Goal: Information Seeking & Learning: Learn about a topic

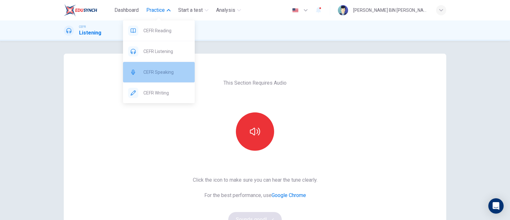
click at [161, 66] on div "CEFR Speaking" at bounding box center [159, 72] width 72 height 20
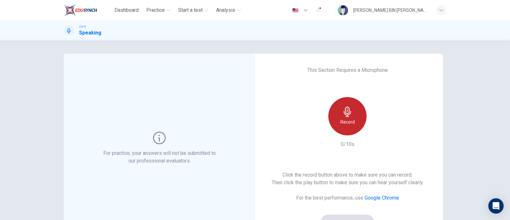
click at [334, 111] on div "Record" at bounding box center [347, 116] width 38 height 38
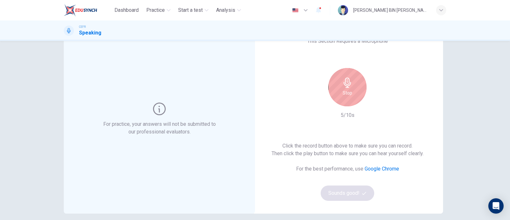
scroll to position [29, 0]
click at [354, 82] on div "Stop" at bounding box center [347, 87] width 38 height 38
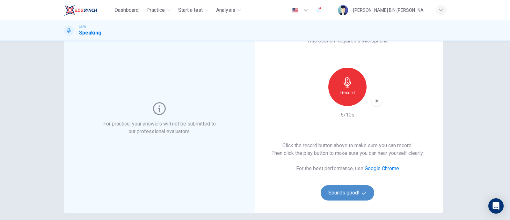
click at [344, 192] on button "Sounds good!" at bounding box center [348, 192] width 54 height 15
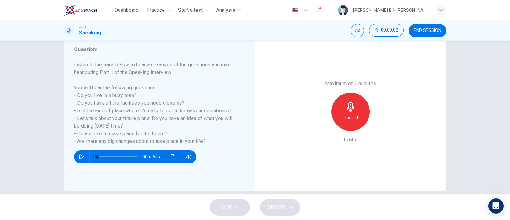
scroll to position [85, 0]
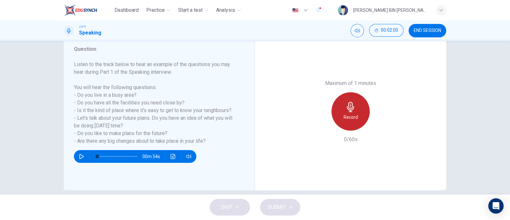
click at [345, 112] on div "Record" at bounding box center [350, 111] width 38 height 38
click at [345, 112] on div "Stop" at bounding box center [350, 111] width 38 height 38
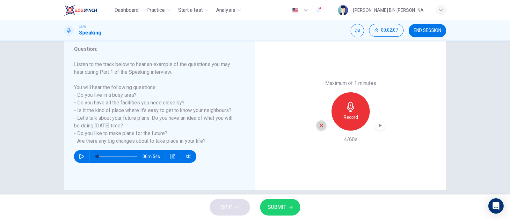
click at [318, 126] on icon "button" at bounding box center [321, 125] width 6 height 6
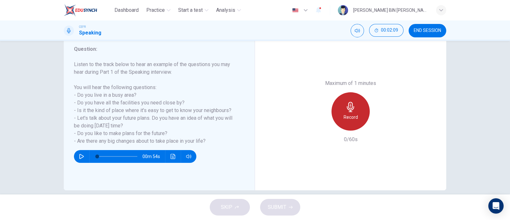
click at [350, 113] on h6 "Record" at bounding box center [350, 117] width 14 height 8
click at [350, 113] on h6 "Stop" at bounding box center [351, 117] width 10 height 8
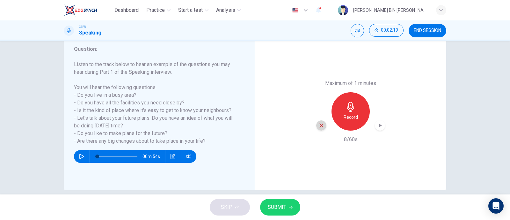
click at [318, 128] on div "button" at bounding box center [321, 125] width 10 height 10
drag, startPoint x: 212, startPoint y: 138, endPoint x: 162, endPoint y: 128, distance: 51.6
click at [162, 128] on h6 "Listen to the track below to hear an example of the questions you may hear duri…" at bounding box center [155, 103] width 163 height 84
drag, startPoint x: 206, startPoint y: 142, endPoint x: 94, endPoint y: 92, distance: 122.0
click at [94, 92] on h6 "Listen to the track below to hear an example of the questions you may hear duri…" at bounding box center [155, 103] width 163 height 84
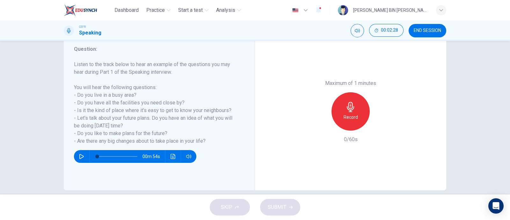
click at [241, 131] on div "Question : Listen to the track below to hear an example of the questions you ma…" at bounding box center [162, 111] width 176 height 132
click at [342, 120] on div "Record" at bounding box center [350, 111] width 38 height 38
click at [342, 120] on div "Stop" at bounding box center [350, 111] width 38 height 38
click at [321, 127] on icon "button" at bounding box center [321, 125] width 6 height 6
click at [357, 111] on div "Record" at bounding box center [350, 111] width 38 height 38
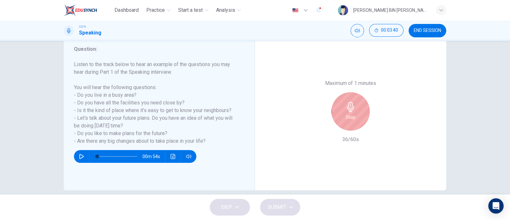
click at [357, 111] on div "Stop" at bounding box center [350, 111] width 38 height 38
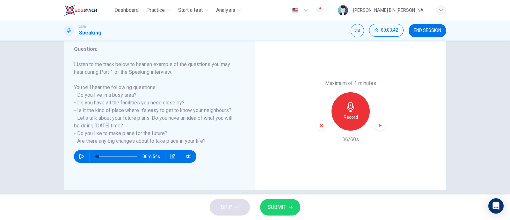
click at [318, 123] on icon "button" at bounding box center [321, 125] width 6 height 6
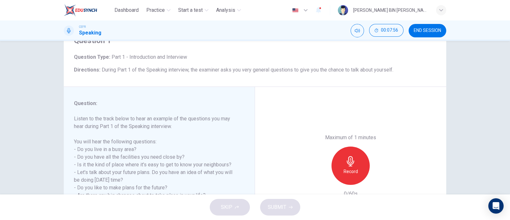
scroll to position [35, 0]
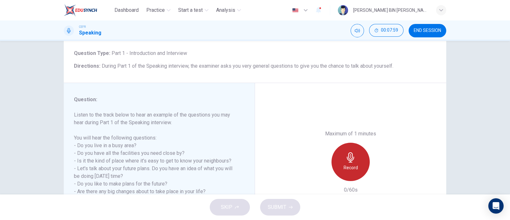
click at [346, 155] on icon "button" at bounding box center [350, 157] width 10 height 10
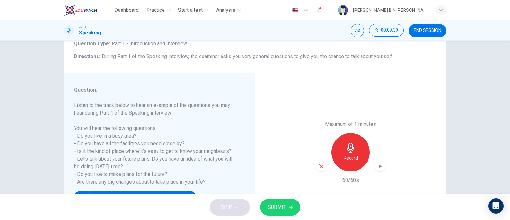
scroll to position [45, 0]
click at [276, 200] on button "SUBMIT" at bounding box center [280, 206] width 40 height 17
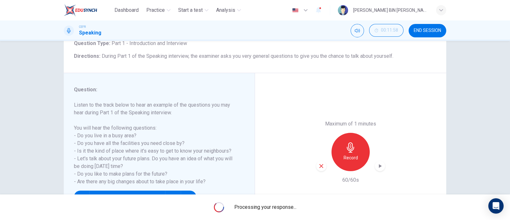
scroll to position [68, 0]
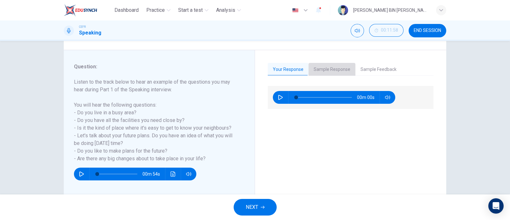
click at [327, 74] on button "Sample Response" at bounding box center [331, 69] width 47 height 13
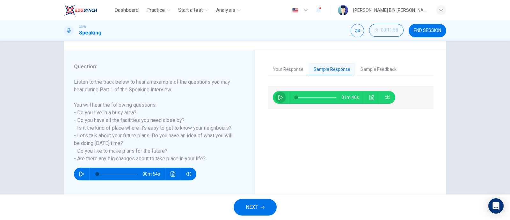
click at [278, 95] on icon "button" at bounding box center [280, 97] width 4 height 5
type input "0"
click at [279, 97] on icon "button" at bounding box center [280, 97] width 5 height 5
click at [275, 91] on button "button" at bounding box center [280, 97] width 10 height 13
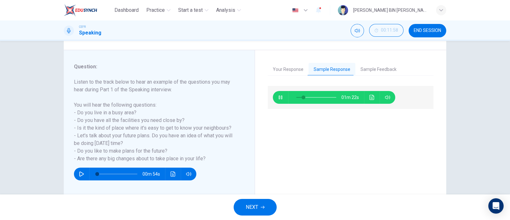
click at [275, 91] on button "button" at bounding box center [280, 97] width 10 height 13
click at [297, 96] on span at bounding box center [299, 97] width 4 height 4
click at [371, 96] on icon "Click to see the audio transcription" at bounding box center [371, 97] width 5 height 5
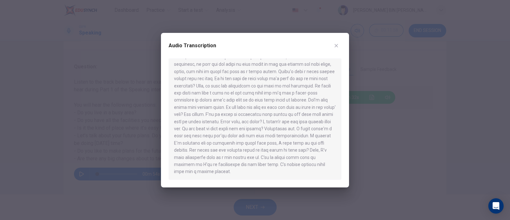
scroll to position [39, 0]
click at [189, 106] on div at bounding box center [255, 118] width 173 height 121
click at [335, 46] on icon "button" at bounding box center [336, 45] width 5 height 5
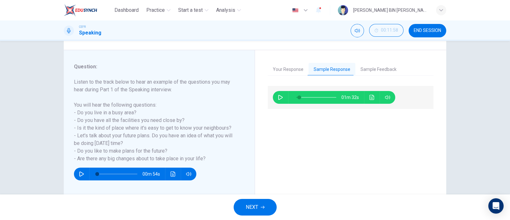
type input "8"
click at [263, 207] on icon "button" at bounding box center [263, 207] width 4 height 3
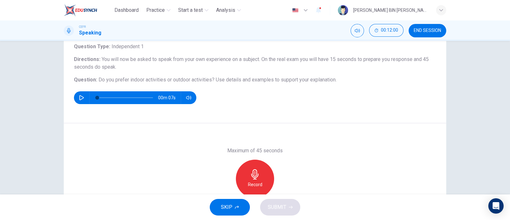
scroll to position [46, 0]
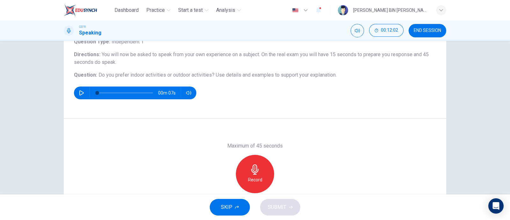
click at [80, 93] on icon "button" at bounding box center [81, 92] width 5 height 5
type input "0"
click at [259, 173] on div "Record" at bounding box center [255, 174] width 38 height 38
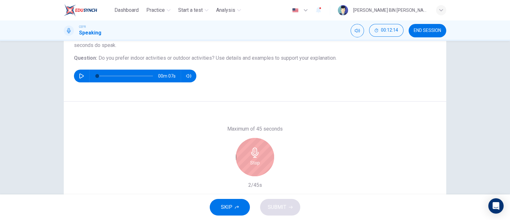
scroll to position [62, 0]
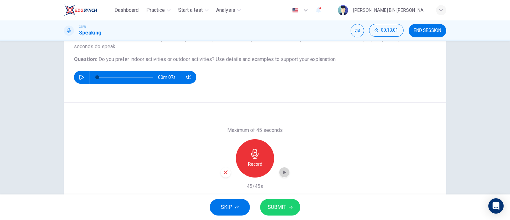
click at [283, 173] on icon "button" at bounding box center [284, 172] width 6 height 6
click at [271, 201] on button "SUBMIT" at bounding box center [280, 206] width 40 height 17
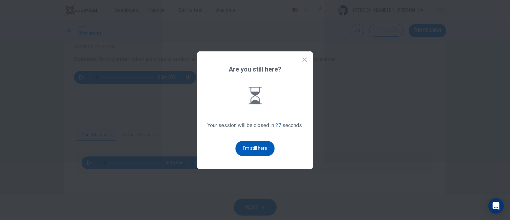
click at [265, 145] on button "I'm still here" at bounding box center [254, 148] width 39 height 15
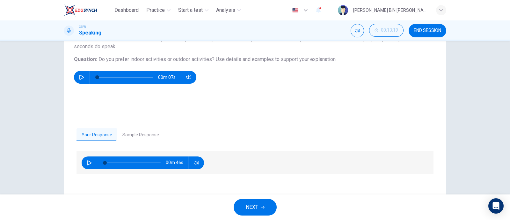
scroll to position [94, 0]
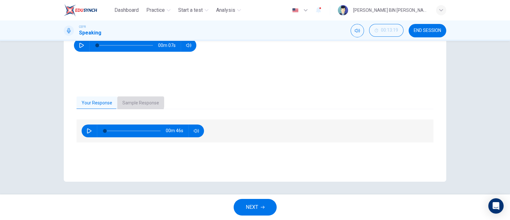
click at [132, 102] on button "Sample Response" at bounding box center [140, 102] width 47 height 13
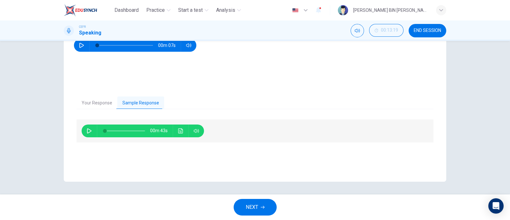
click at [84, 135] on button "button" at bounding box center [89, 130] width 10 height 13
click at [109, 130] on span at bounding box center [111, 131] width 4 height 4
click at [106, 131] on span at bounding box center [108, 131] width 4 height 4
type input "0"
click at [178, 132] on icon "Click to see the audio transcription" at bounding box center [180, 130] width 5 height 5
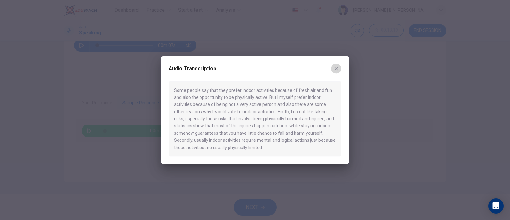
click at [334, 69] on icon "button" at bounding box center [336, 68] width 5 height 5
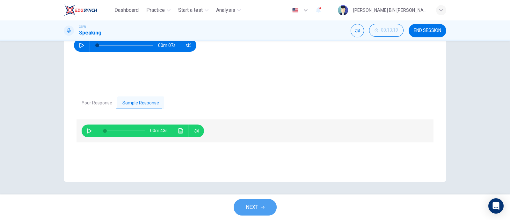
click at [250, 201] on button "NEXT" at bounding box center [255, 206] width 43 height 17
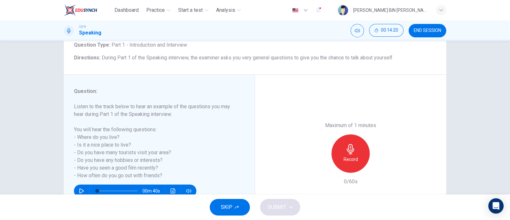
scroll to position [45, 0]
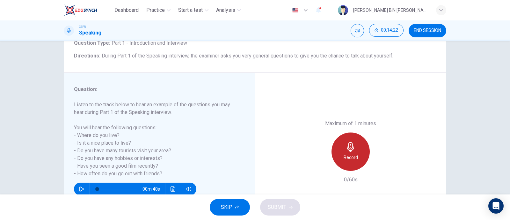
click at [352, 148] on icon "button" at bounding box center [350, 147] width 10 height 10
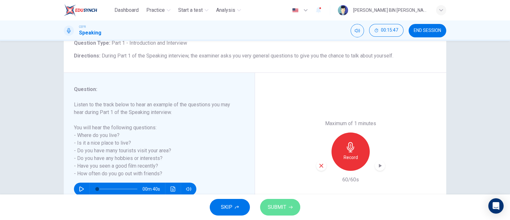
click at [277, 210] on span "SUBMIT" at bounding box center [277, 206] width 18 height 9
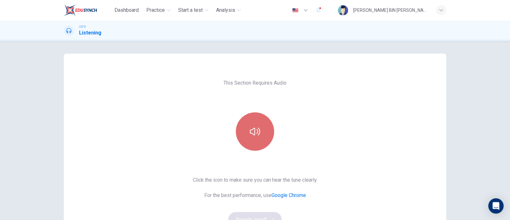
click at [251, 123] on button "button" at bounding box center [255, 131] width 38 height 38
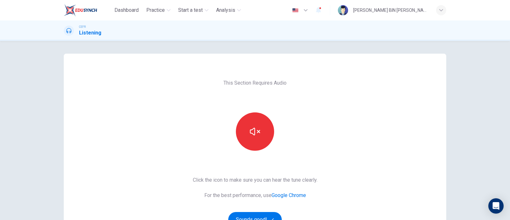
scroll to position [31, 0]
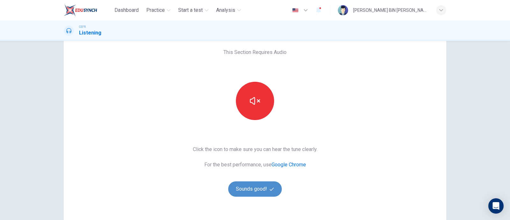
click at [255, 191] on button "Sounds good!" at bounding box center [255, 188] width 54 height 15
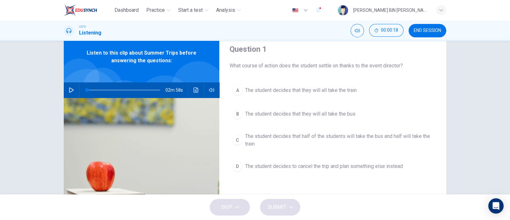
scroll to position [21, 0]
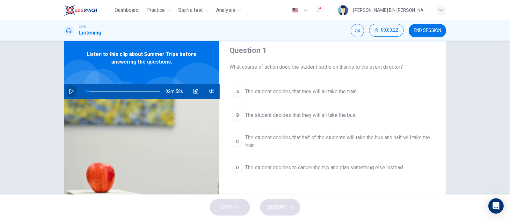
click at [66, 91] on button "button" at bounding box center [71, 90] width 10 height 15
type input "2"
click at [66, 91] on button "button" at bounding box center [71, 90] width 10 height 15
click at [66, 83] on button "button" at bounding box center [71, 90] width 10 height 15
type input "0"
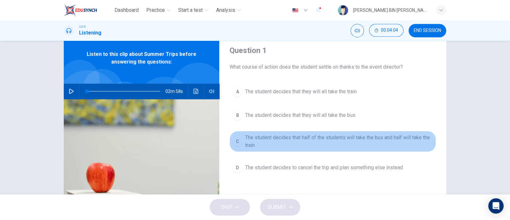
click at [303, 142] on span "The student decides that half of the students will take the bus and half will t…" at bounding box center [339, 140] width 188 height 15
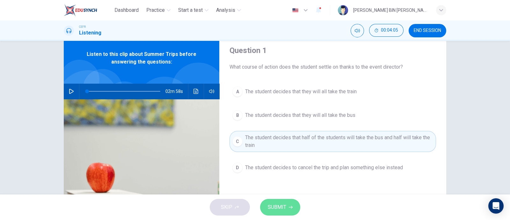
click at [278, 213] on button "SUBMIT" at bounding box center [280, 206] width 40 height 17
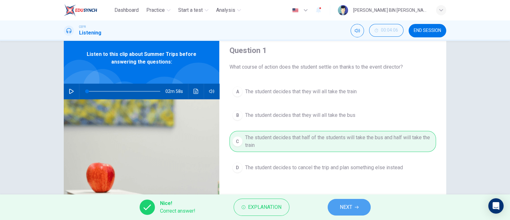
click at [350, 206] on span "NEXT" at bounding box center [346, 206] width 12 height 9
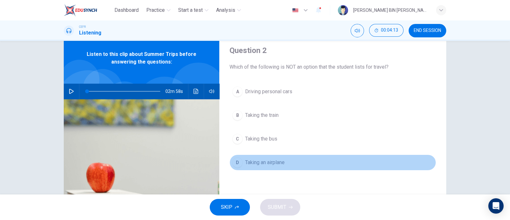
click at [261, 160] on span "Taking an airplane" at bounding box center [265, 162] width 40 height 8
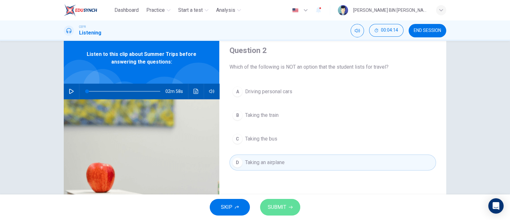
click at [267, 204] on button "SUBMIT" at bounding box center [280, 206] width 40 height 17
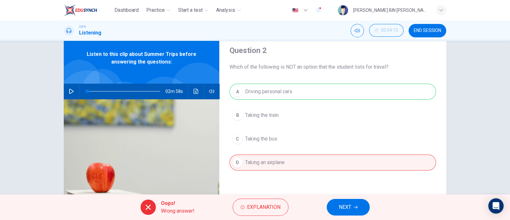
click at [263, 89] on div "A Driving personal cars B Taking the train C Taking the bus D Taking an airplane" at bounding box center [332, 132] width 206 height 99
click at [253, 216] on div "Oops! Wrong answer! Explanation NEXT" at bounding box center [255, 206] width 510 height 25
click at [271, 209] on span "Explanation" at bounding box center [263, 206] width 33 height 9
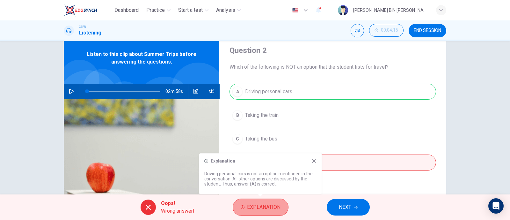
click at [271, 209] on span "Explanation" at bounding box center [263, 206] width 33 height 9
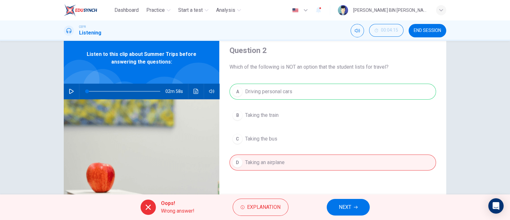
click at [371, 206] on div "Oops! Wrong answer! Explanation NEXT" at bounding box center [255, 206] width 510 height 25
click at [347, 208] on span "NEXT" at bounding box center [345, 206] width 12 height 9
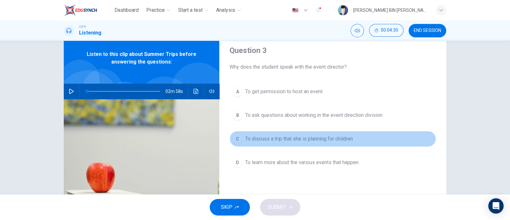
click at [305, 143] on button "C To discuss a trip that she is planning for children" at bounding box center [332, 139] width 206 height 16
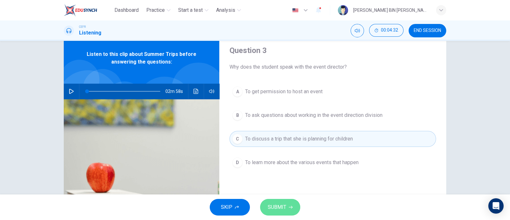
click at [279, 209] on span "SUBMIT" at bounding box center [277, 206] width 18 height 9
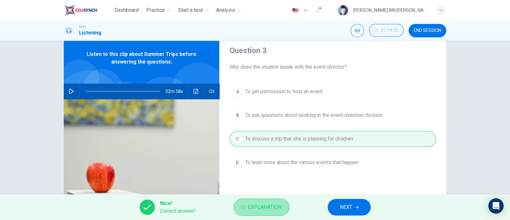
click at [264, 208] on span "Explanation" at bounding box center [264, 206] width 33 height 9
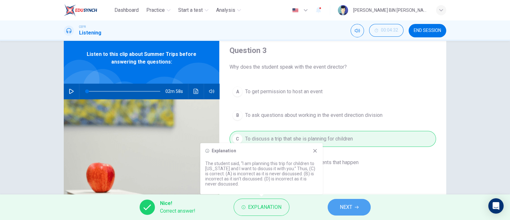
click at [357, 198] on button "NEXT" at bounding box center [349, 206] width 43 height 17
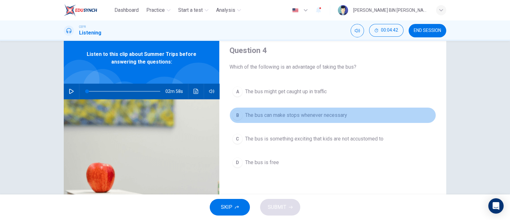
click at [313, 113] on span "The bus can make stops whenever necessary" at bounding box center [296, 115] width 102 height 8
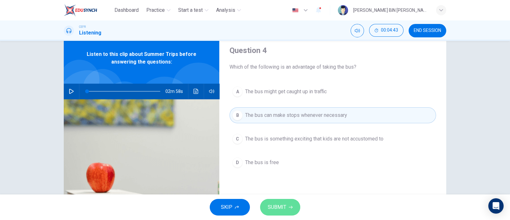
click at [276, 200] on button "SUBMIT" at bounding box center [280, 206] width 40 height 17
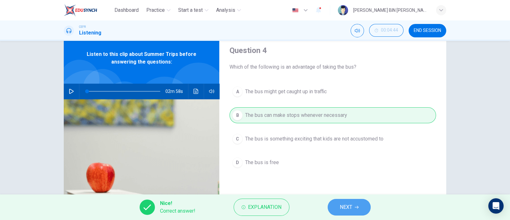
click at [334, 204] on button "NEXT" at bounding box center [349, 206] width 43 height 17
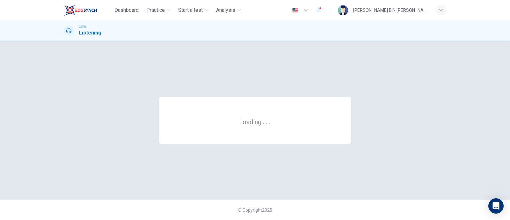
scroll to position [0, 0]
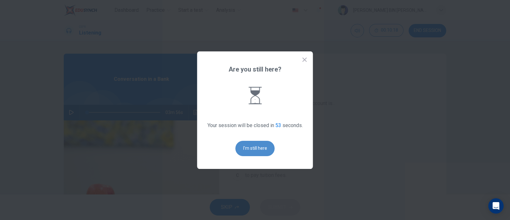
click at [251, 150] on button "I'm still here" at bounding box center [254, 148] width 39 height 15
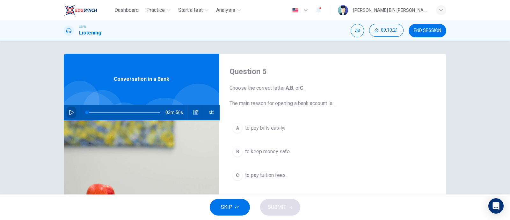
click at [68, 117] on button "button" at bounding box center [71, 112] width 10 height 15
type input "75"
click at [66, 105] on button "button" at bounding box center [71, 112] width 10 height 15
type input "0"
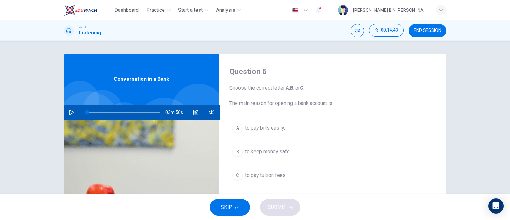
click at [248, 127] on span "to pay bills easily." at bounding box center [265, 128] width 40 height 8
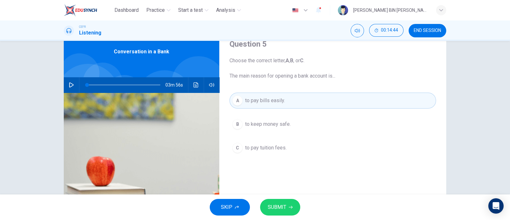
scroll to position [28, 0]
click at [287, 203] on button "SUBMIT" at bounding box center [280, 206] width 40 height 17
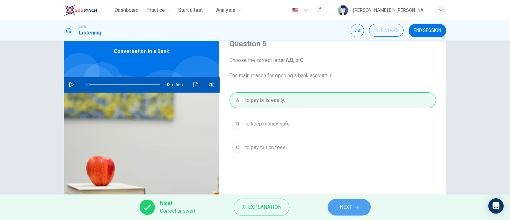
click at [337, 212] on button "NEXT" at bounding box center [349, 206] width 43 height 17
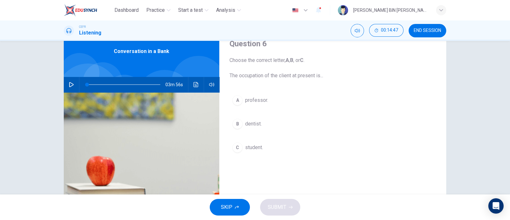
click at [256, 146] on span "student." at bounding box center [254, 147] width 18 height 8
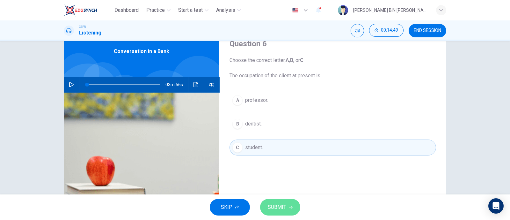
click at [280, 199] on button "SUBMIT" at bounding box center [280, 206] width 40 height 17
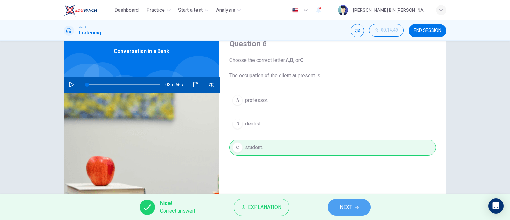
click at [336, 205] on button "NEXT" at bounding box center [349, 206] width 43 height 17
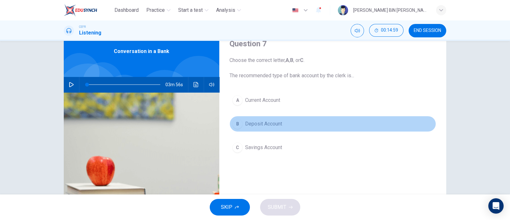
click at [274, 123] on span "Deposit Account" at bounding box center [263, 124] width 37 height 8
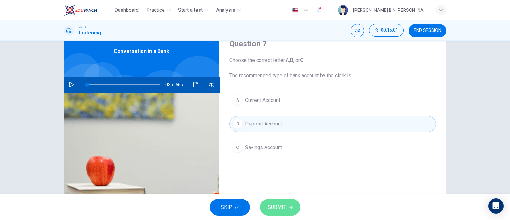
click at [276, 203] on span "SUBMIT" at bounding box center [277, 206] width 18 height 9
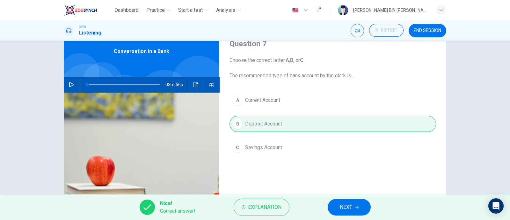
click at [331, 205] on button "NEXT" at bounding box center [349, 206] width 43 height 17
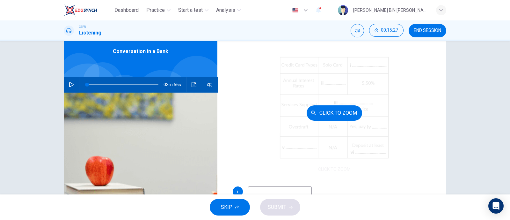
scroll to position [68, 0]
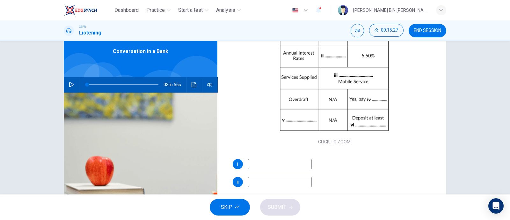
click at [274, 161] on input at bounding box center [280, 164] width 64 height 10
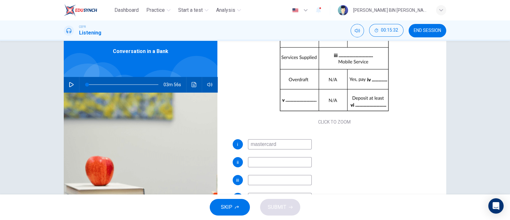
scroll to position [89, 0]
click at [252, 142] on input "mastercard" at bounding box center [280, 142] width 64 height 10
click at [266, 141] on input "Mastercard" at bounding box center [280, 142] width 64 height 10
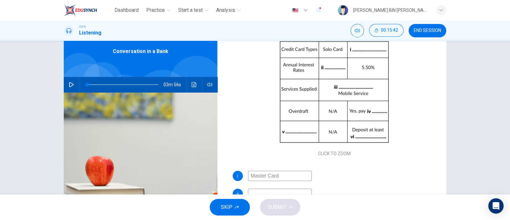
scroll to position [73, 0]
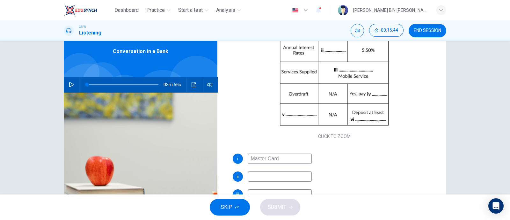
type input "Master Card"
click at [278, 174] on input at bounding box center [280, 176] width 64 height 10
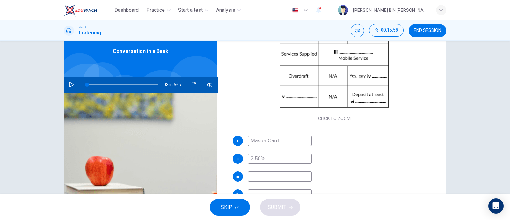
scroll to position [75, 0]
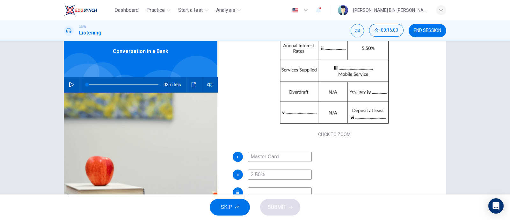
type input "2.50%"
click at [269, 187] on input at bounding box center [280, 192] width 64 height 10
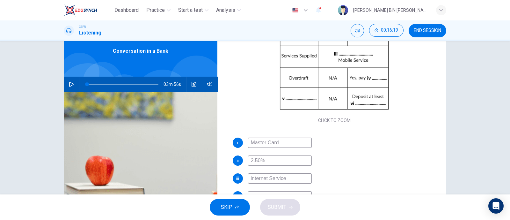
click at [250, 178] on input "internet Service" at bounding box center [280, 178] width 64 height 10
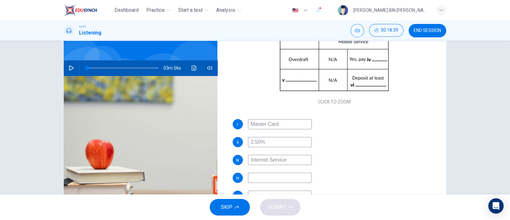
scroll to position [45, 0]
type input "Internet Service"
click at [276, 180] on input at bounding box center [280, 177] width 64 height 10
type input "C"
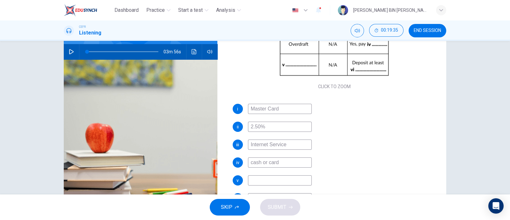
scroll to position [91, 0]
type input "cash or card"
click at [280, 175] on input at bounding box center [280, 179] width 64 height 10
type input "p"
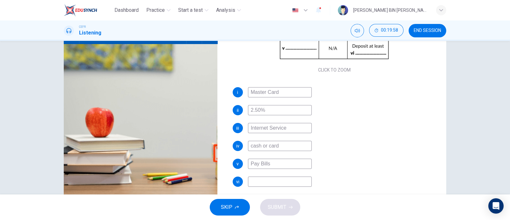
scroll to position [78, 0]
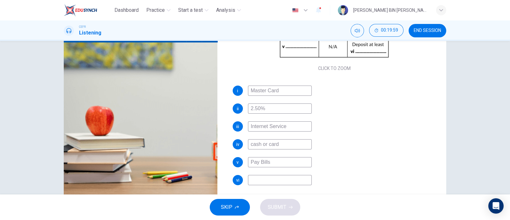
type input "Pay Bills"
click at [259, 184] on div "i Master Card ii 2.50% iii Internet Service iv cash or card v Pay Bills vi" at bounding box center [335, 141] width 204 height 112
click at [266, 185] on div "i Master Card ii 2.50% iii Internet Service iv cash or card v Pay Bills vi" at bounding box center [335, 141] width 204 height 112
click at [273, 178] on input at bounding box center [280, 180] width 64 height 10
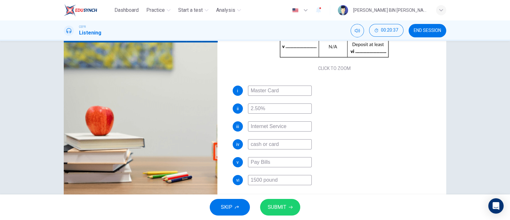
type input "1500 pound"
click at [289, 210] on button "SUBMIT" at bounding box center [280, 206] width 40 height 17
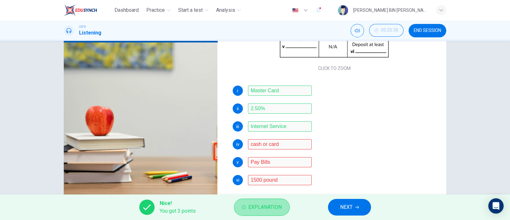
click at [274, 209] on span "Explanation" at bounding box center [264, 206] width 33 height 9
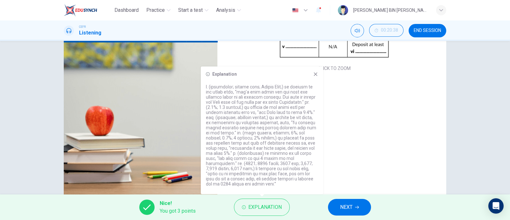
click at [315, 72] on icon at bounding box center [315, 73] width 5 height 5
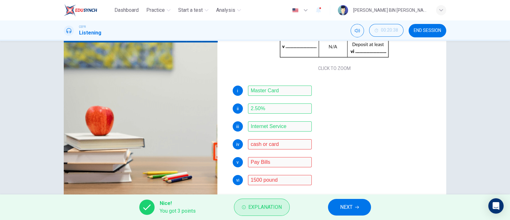
click at [281, 209] on span "Explanation" at bounding box center [264, 206] width 33 height 9
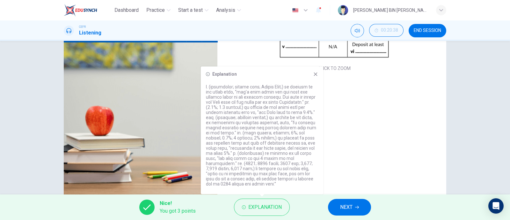
click at [315, 75] on icon at bounding box center [315, 73] width 5 height 5
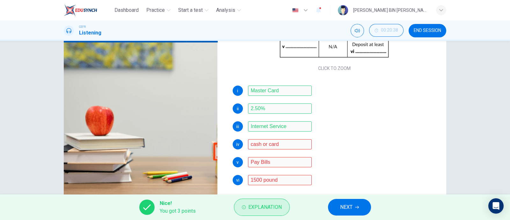
click at [271, 206] on span "Explanation" at bounding box center [264, 206] width 33 height 9
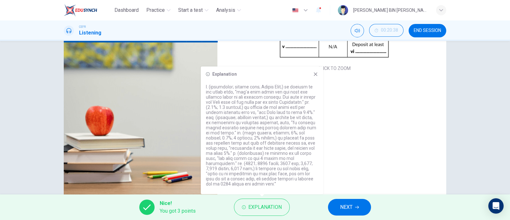
click at [314, 75] on icon at bounding box center [315, 73] width 5 height 5
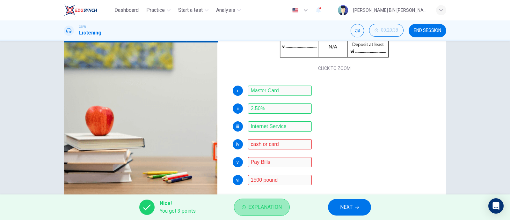
click at [266, 206] on span "Explanation" at bounding box center [264, 206] width 33 height 9
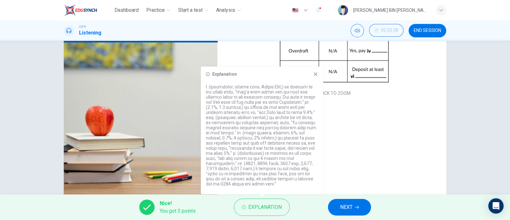
scroll to position [66, 0]
click at [315, 75] on icon at bounding box center [315, 73] width 5 height 5
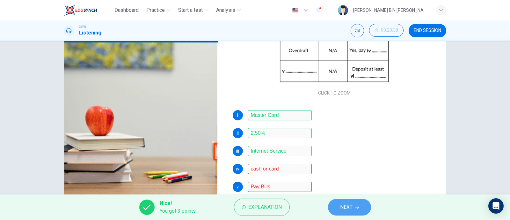
click at [350, 204] on span "NEXT" at bounding box center [346, 206] width 12 height 9
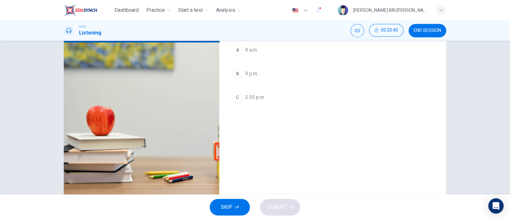
scroll to position [0, 0]
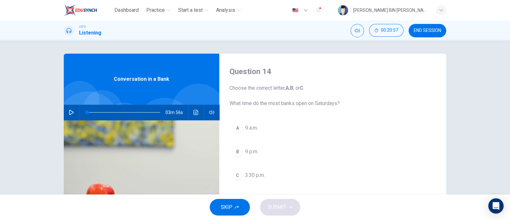
click at [253, 129] on span "9 a.m." at bounding box center [251, 128] width 13 height 8
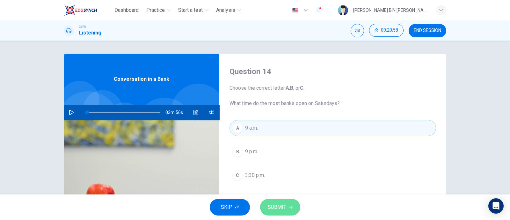
click at [285, 207] on span "SUBMIT" at bounding box center [277, 206] width 18 height 9
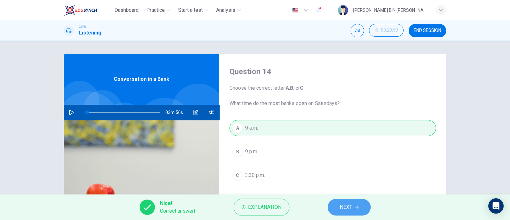
click at [346, 206] on span "NEXT" at bounding box center [346, 206] width 12 height 9
